Goal: Task Accomplishment & Management: Complete application form

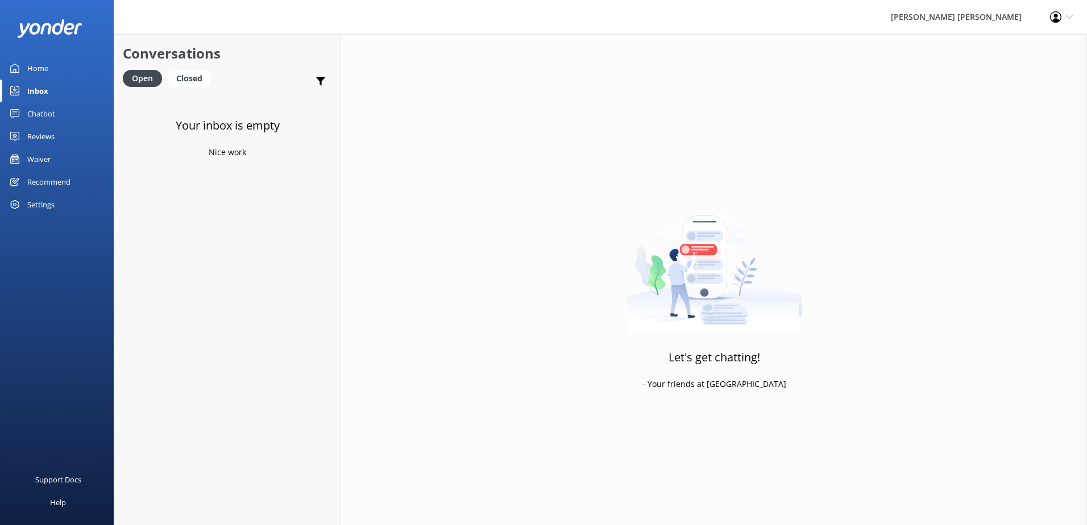
drag, startPoint x: 0, startPoint y: 0, endPoint x: 45, endPoint y: 157, distance: 163.2
click at [45, 157] on div "Waiver" at bounding box center [38, 159] width 23 height 23
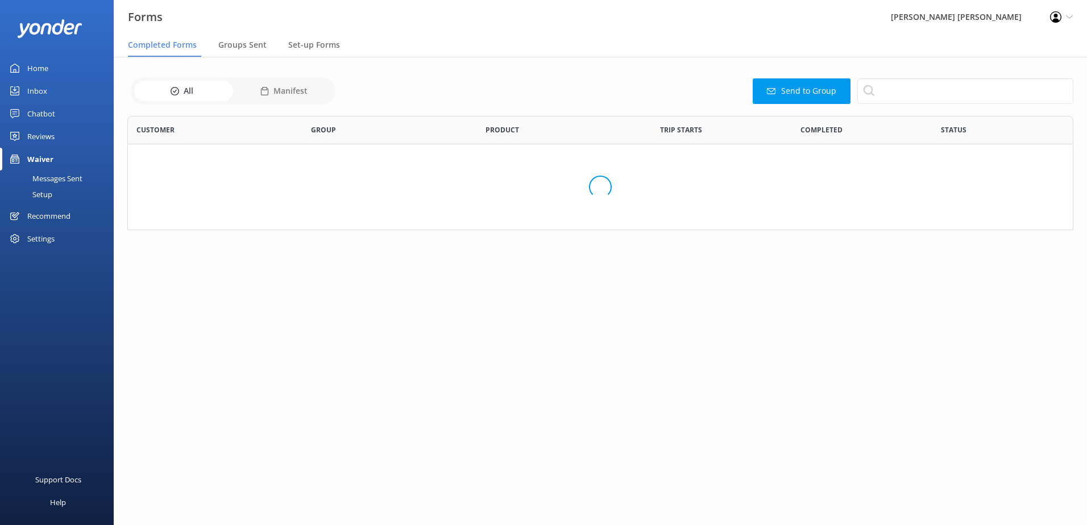
scroll to position [305, 937]
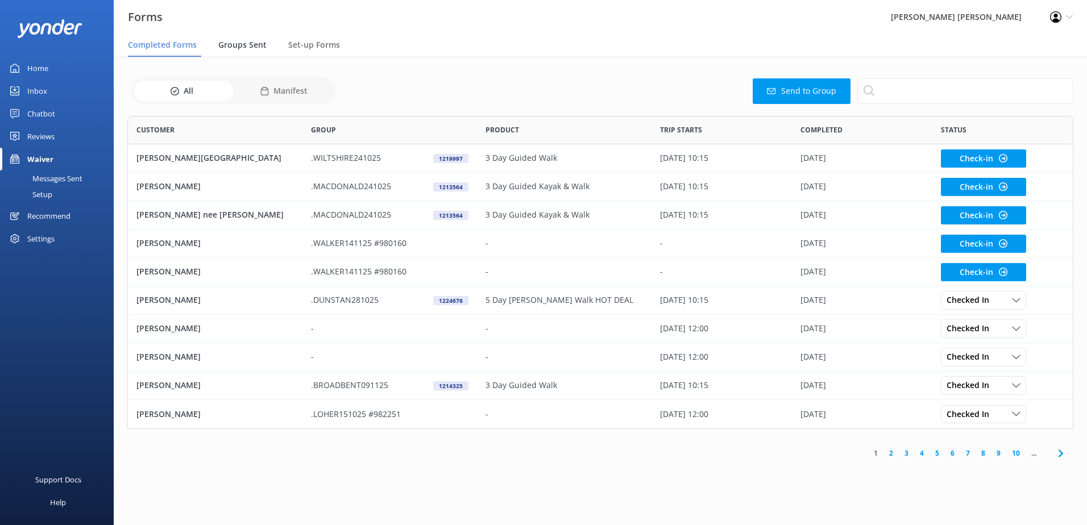
click at [254, 51] on div "Groups Sent" at bounding box center [244, 45] width 53 height 23
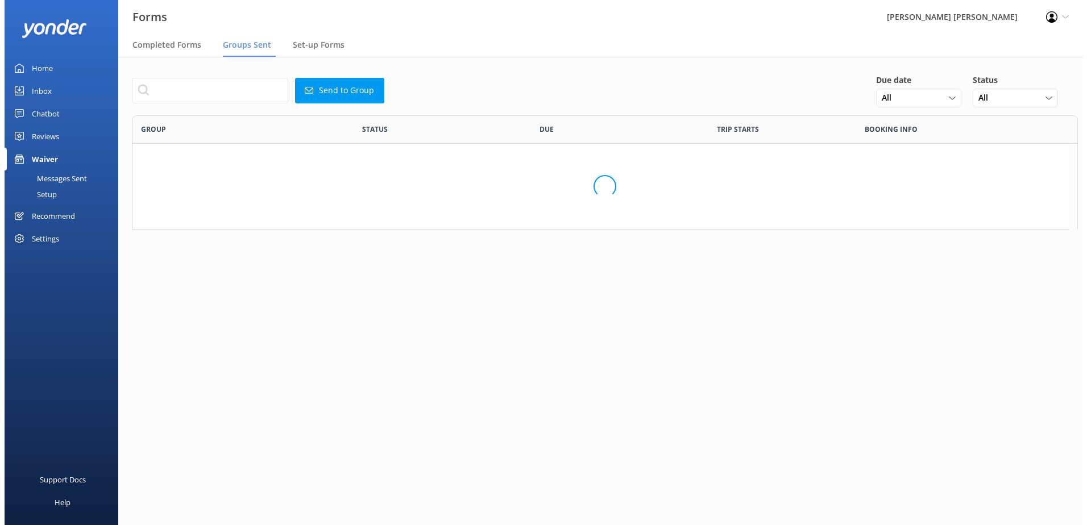
scroll to position [390, 929]
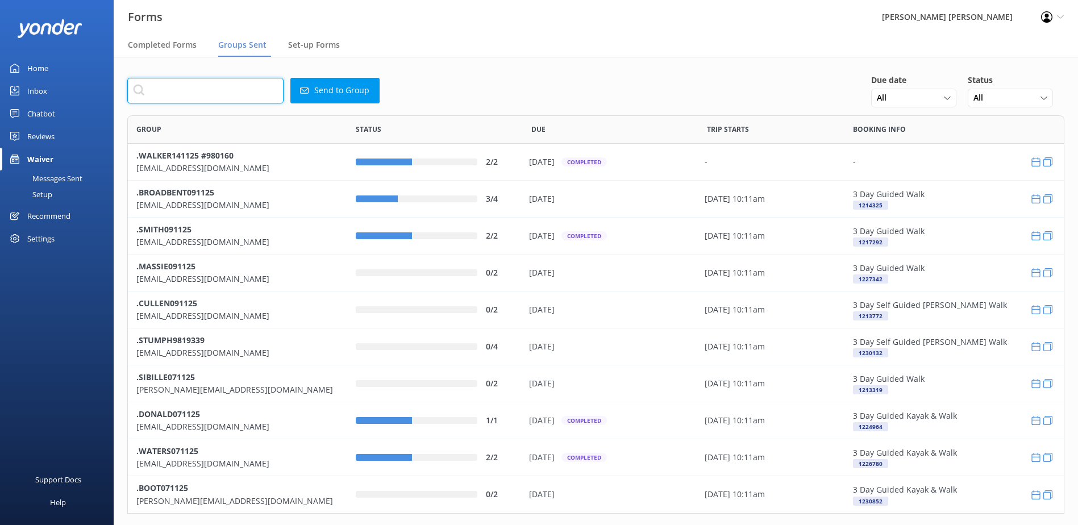
click at [213, 96] on input "text" at bounding box center [205, 91] width 156 height 26
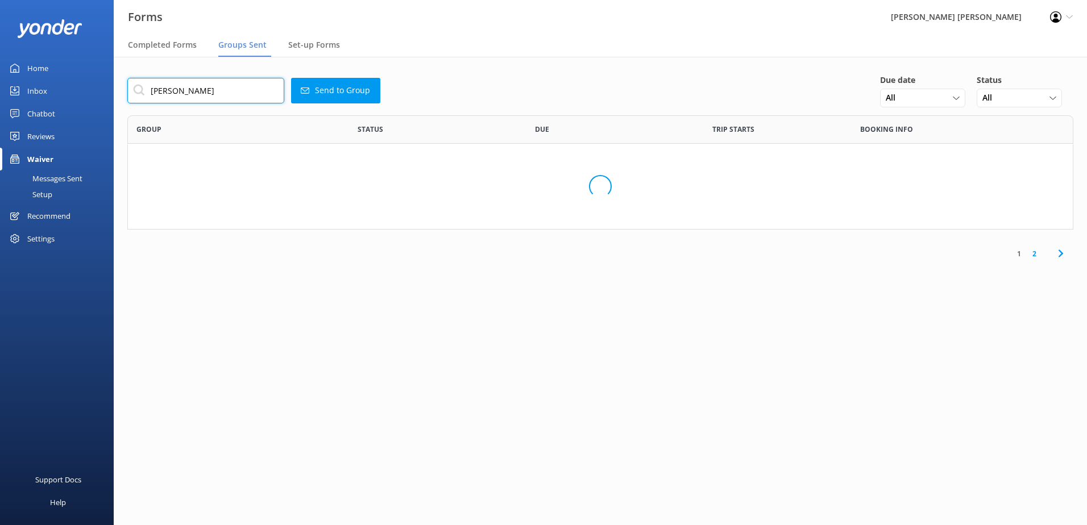
scroll to position [57, 937]
drag, startPoint x: 184, startPoint y: 91, endPoint x: 118, endPoint y: 91, distance: 66.5
click at [118, 91] on div "[PERSON_NAME] Send to Group Due date All [DATE] [DATE] Last 7 days Next 7 days …" at bounding box center [600, 136] width 973 height 159
type input "[PERSON_NAME]"
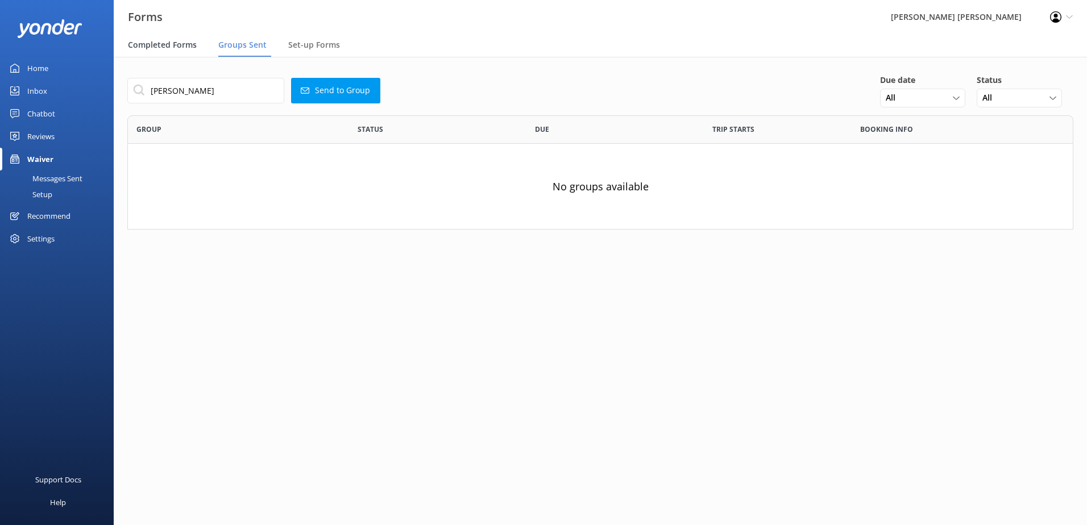
click at [176, 46] on span "Completed Forms" at bounding box center [162, 44] width 69 height 11
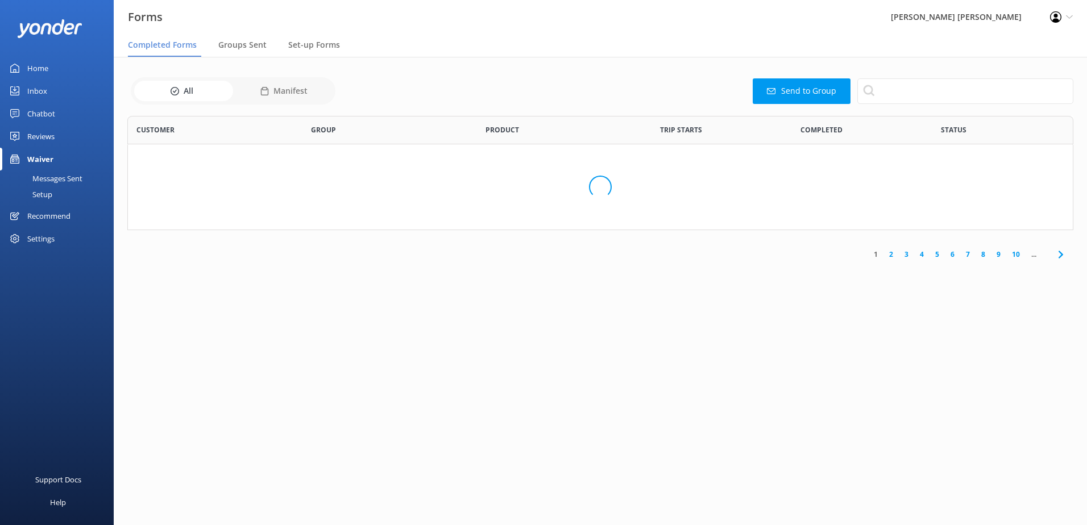
scroll to position [305, 937]
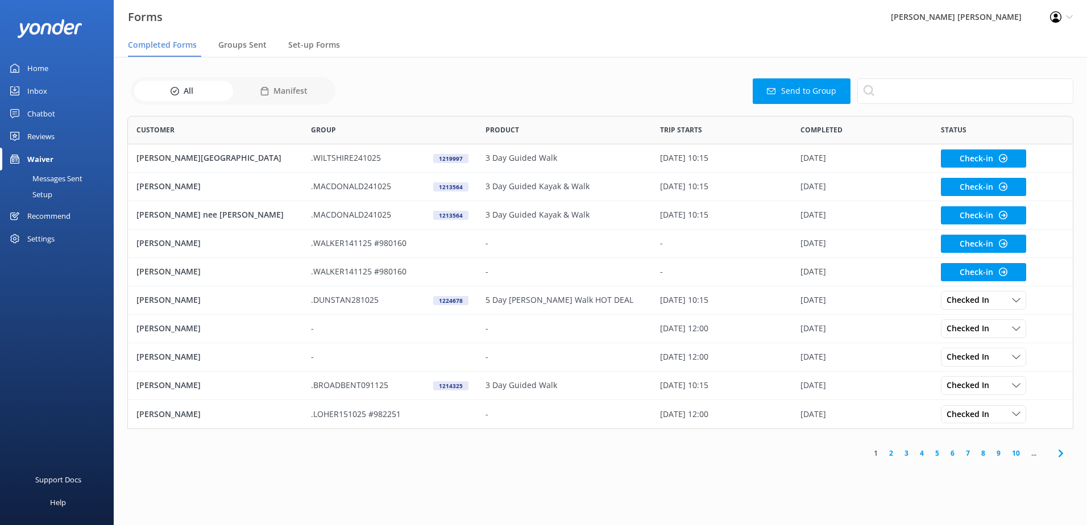
click at [794, 88] on button "Send to Group" at bounding box center [802, 91] width 98 height 26
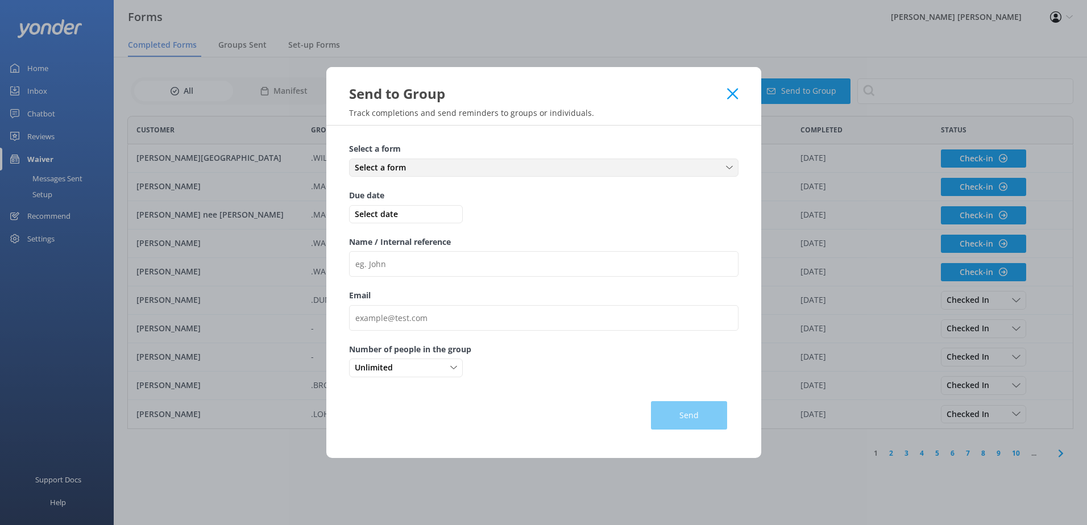
click at [733, 168] on div "Select a form" at bounding box center [544, 167] width 384 height 13
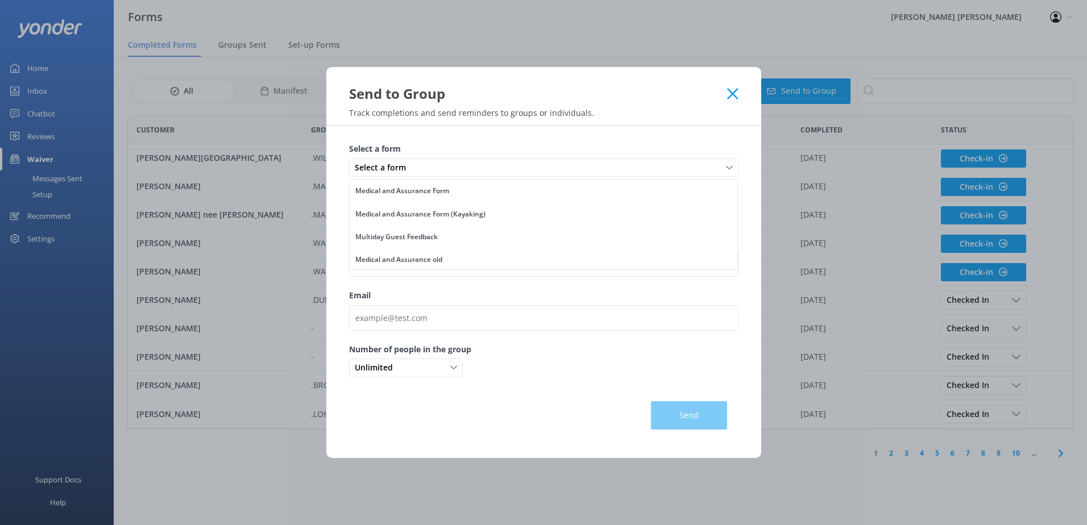
click at [446, 192] on div "Medical and Assurance Form" at bounding box center [402, 190] width 94 height 11
click at [401, 213] on span "Select date" at bounding box center [406, 214] width 108 height 13
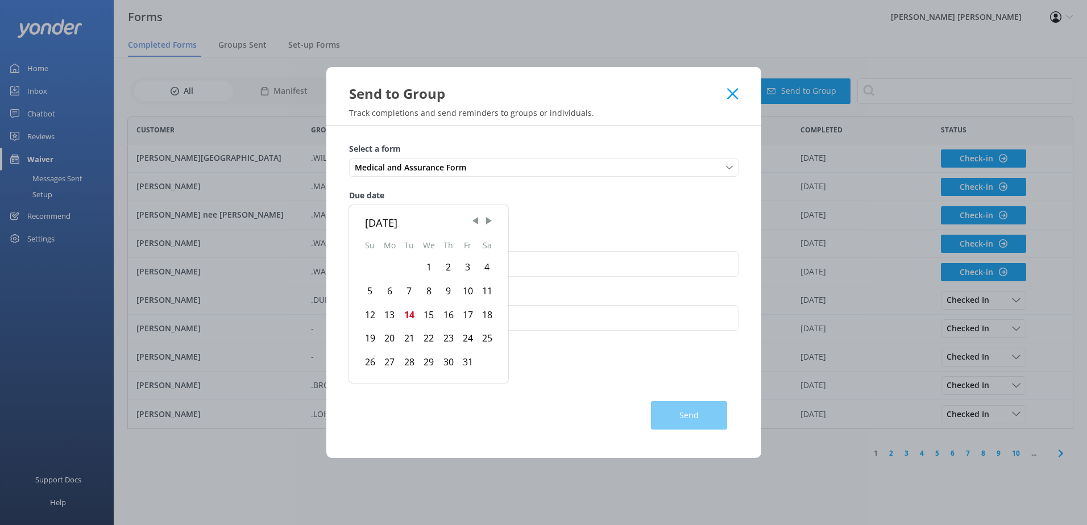
click at [369, 364] on div "26" at bounding box center [369, 363] width 19 height 24
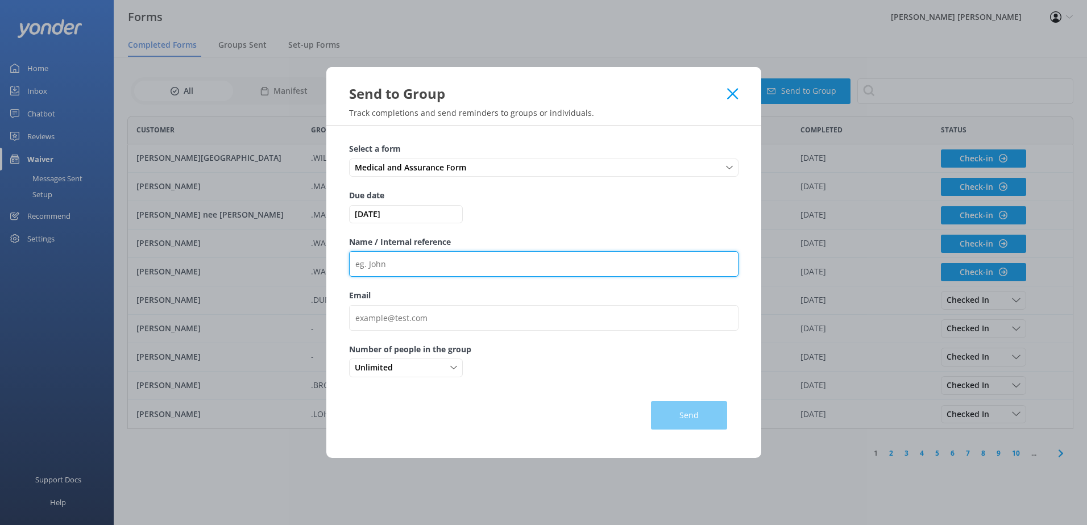
click at [381, 267] on input "Name / Internal reference" at bounding box center [543, 264] width 389 height 26
type input ".BENSON261225 / 981049"
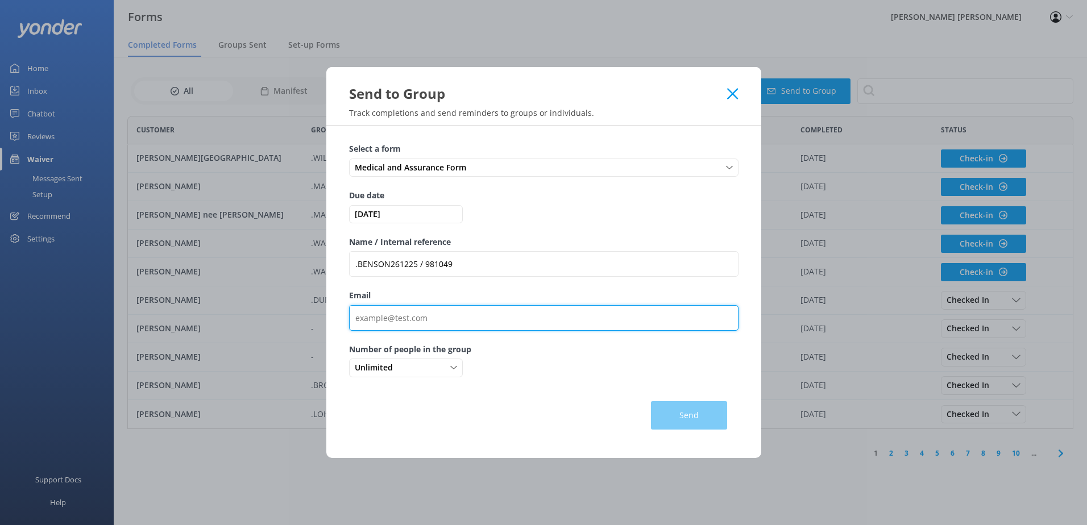
click at [419, 317] on input "Email" at bounding box center [543, 318] width 389 height 26
paste input "[EMAIL_ADDRESS][DOMAIN_NAME]"
type input "[EMAIL_ADDRESS][DOMAIN_NAME]"
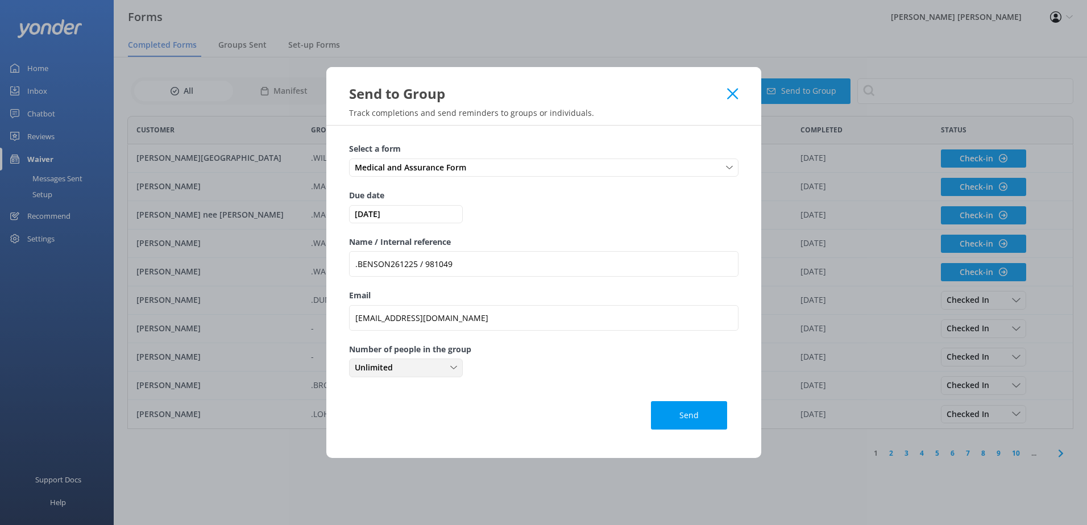
click at [462, 369] on div "Unlimited Unlimited 1 2 3 4 5 6 7 8 9 10 11 12 13 14 15 16 17 18 19 20 21 22 23…" at bounding box center [406, 368] width 114 height 18
drag, startPoint x: 358, startPoint y: 439, endPoint x: 592, endPoint y: 445, distance: 233.7
click at [359, 439] on div "2" at bounding box center [357, 437] width 4 height 11
click at [674, 418] on button "Send" at bounding box center [689, 415] width 76 height 28
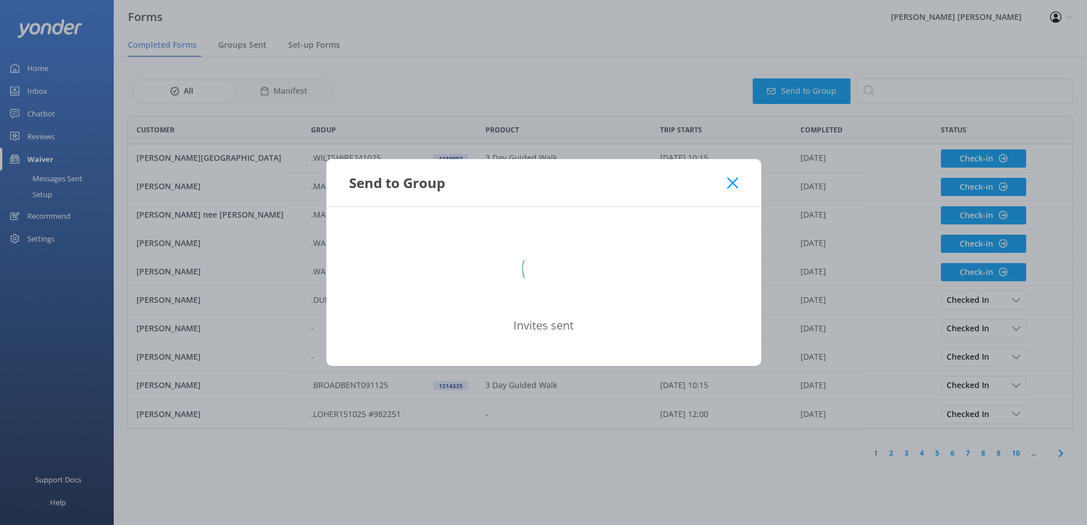
click at [737, 182] on icon at bounding box center [732, 182] width 11 height 11
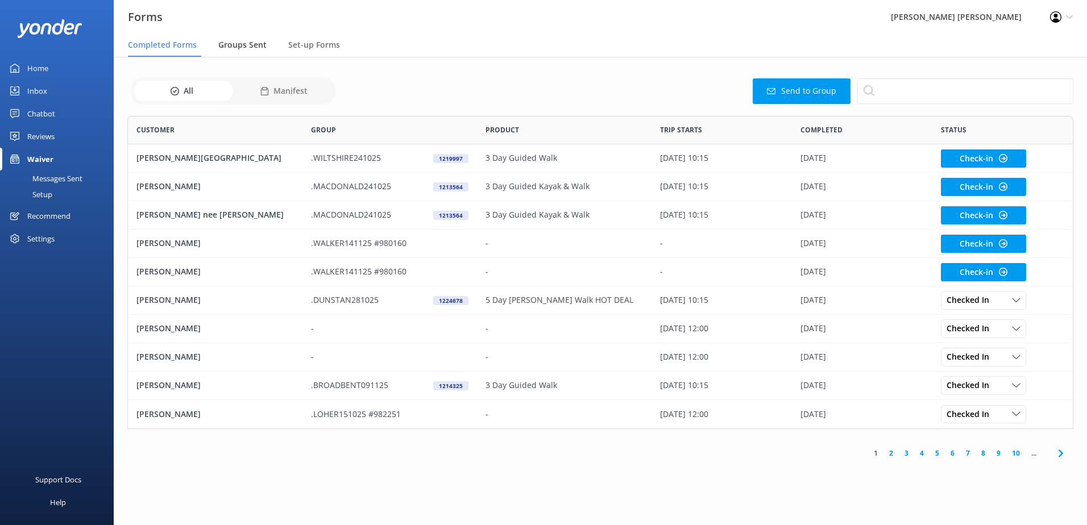
click at [244, 41] on span "Groups Sent" at bounding box center [242, 44] width 48 height 11
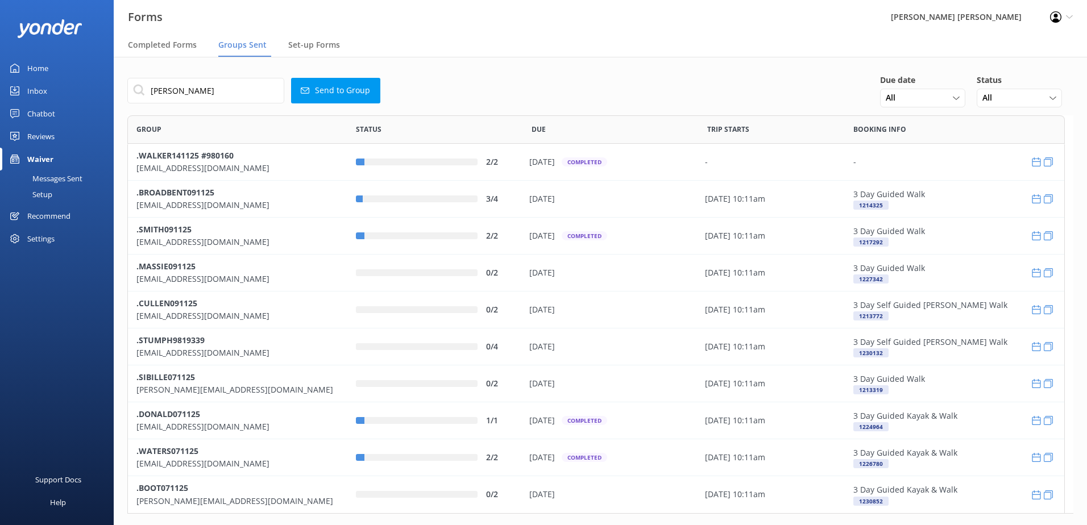
scroll to position [390, 929]
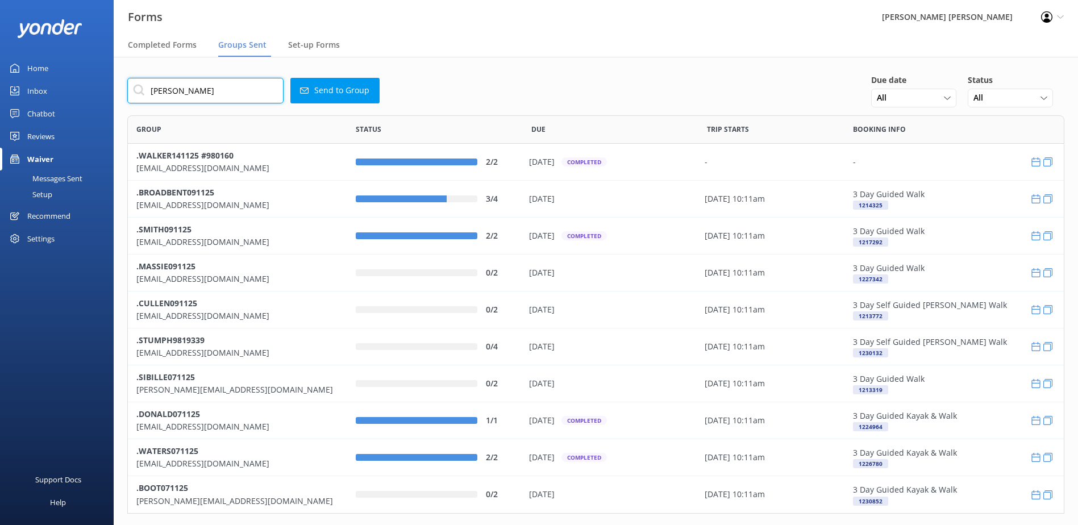
click at [131, 90] on input "[PERSON_NAME]" at bounding box center [205, 91] width 156 height 26
type input "n"
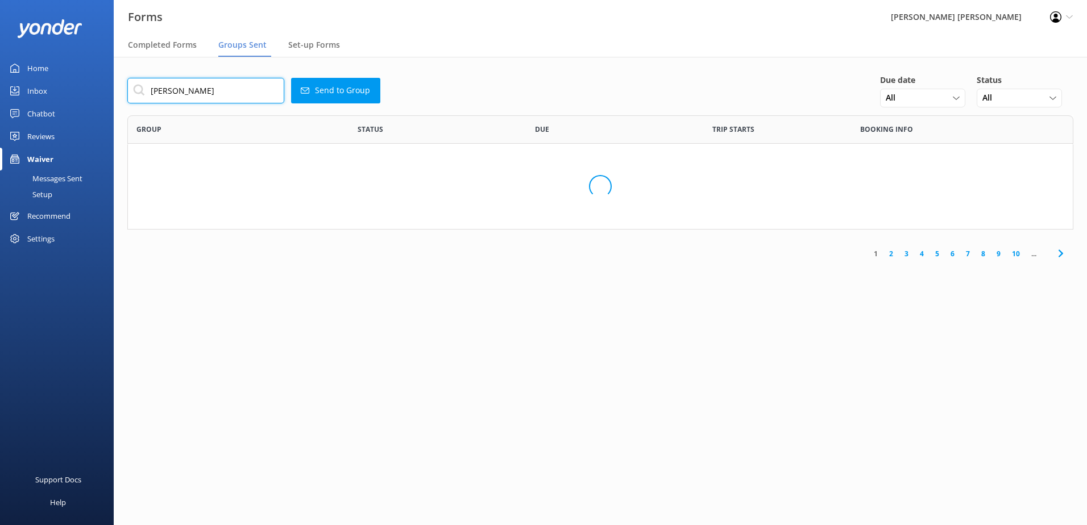
scroll to position [242, 937]
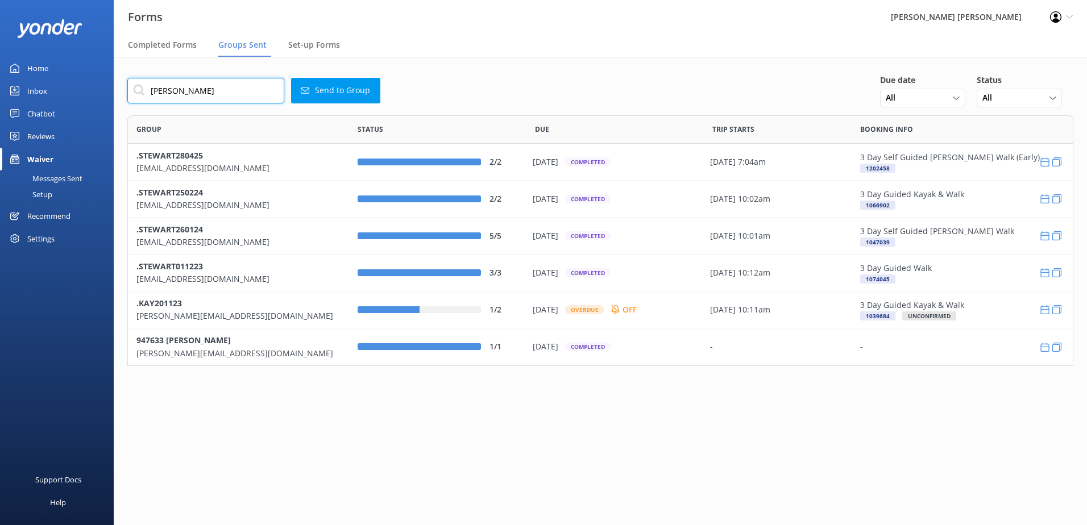
type input "[PERSON_NAME]"
